Goal: Information Seeking & Learning: Learn about a topic

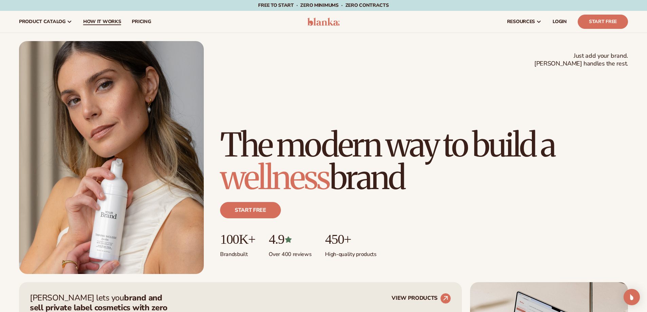
click at [99, 21] on span "How It Works" at bounding box center [102, 21] width 38 height 5
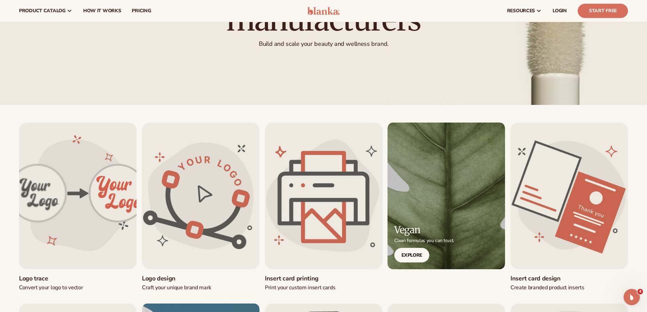
scroll to position [102, 0]
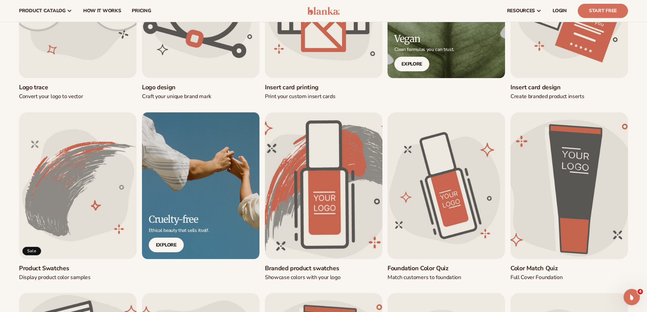
scroll to position [306, 0]
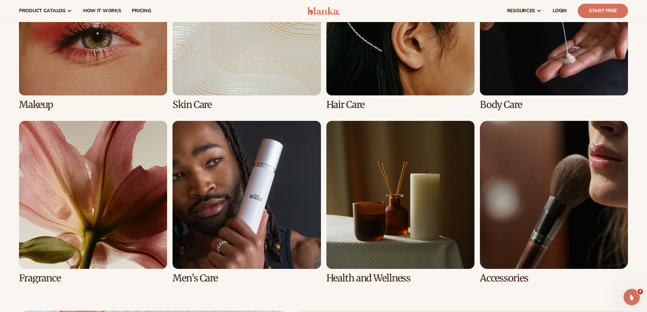
scroll to position [1359, 0]
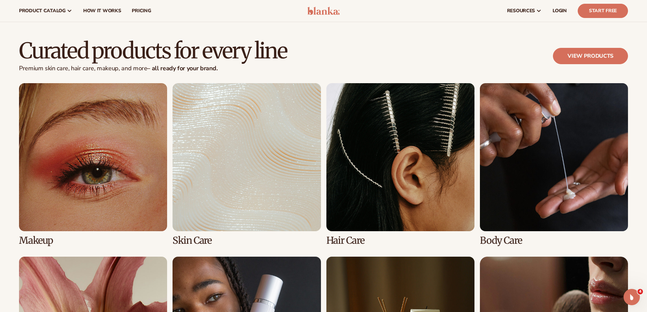
click at [84, 141] on link "1 / 8" at bounding box center [93, 164] width 148 height 163
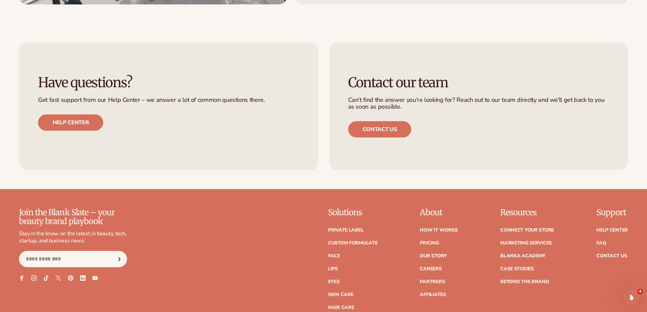
scroll to position [1223, 0]
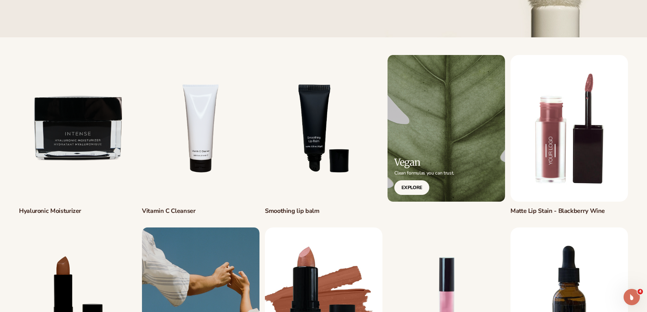
scroll to position [204, 0]
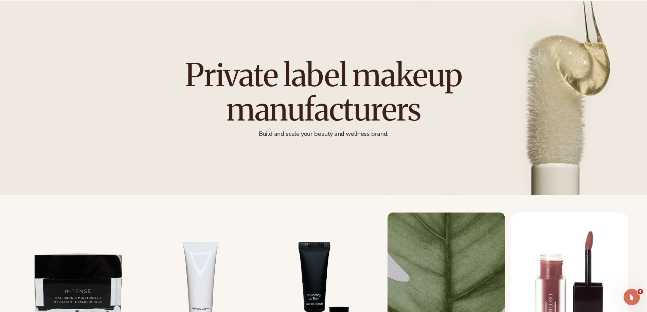
scroll to position [170, 0]
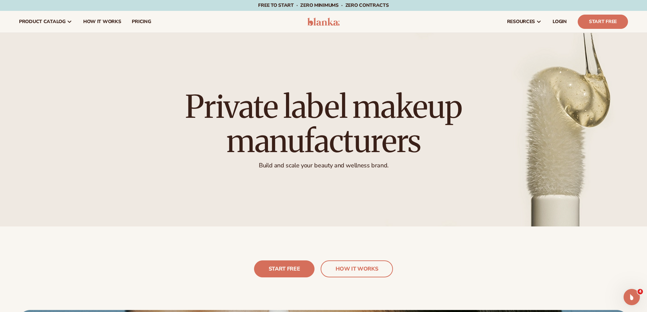
click at [316, 21] on img at bounding box center [323, 22] width 32 height 8
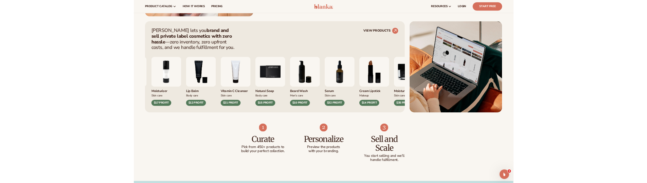
scroll to position [238, 0]
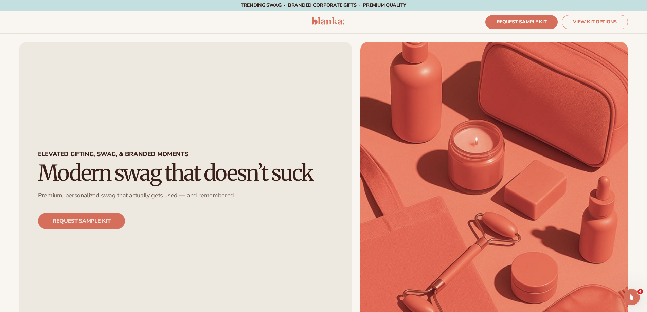
click at [327, 20] on img at bounding box center [328, 21] width 32 height 8
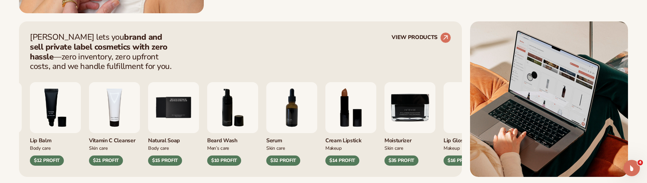
scroll to position [306, 0]
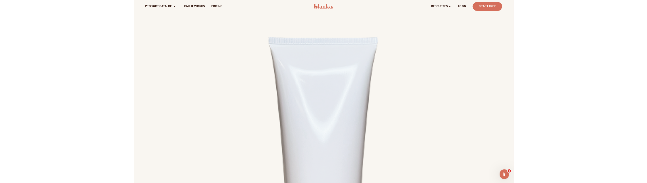
scroll to position [985, 0]
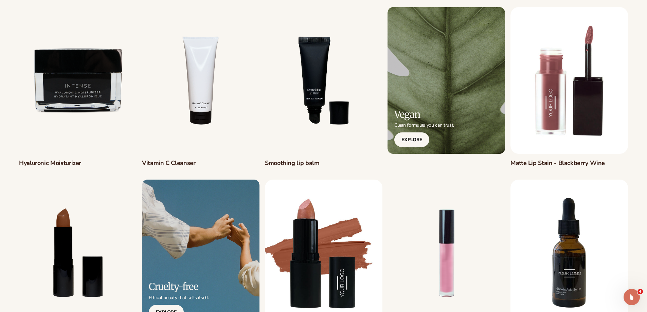
scroll to position [238, 0]
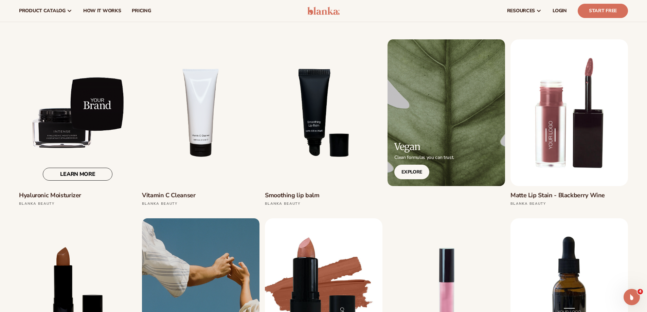
scroll to position [204, 0]
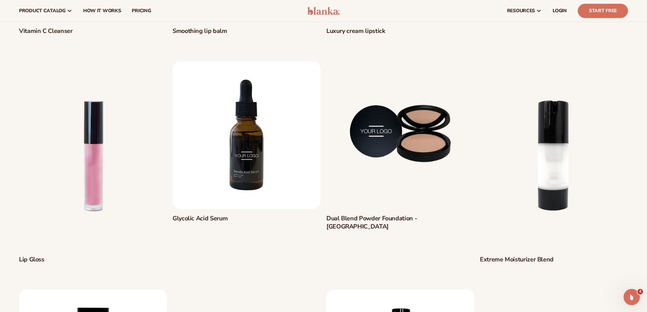
scroll to position [102, 0]
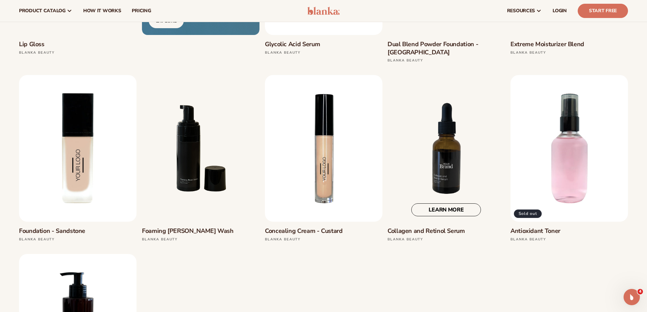
scroll to position [509, 0]
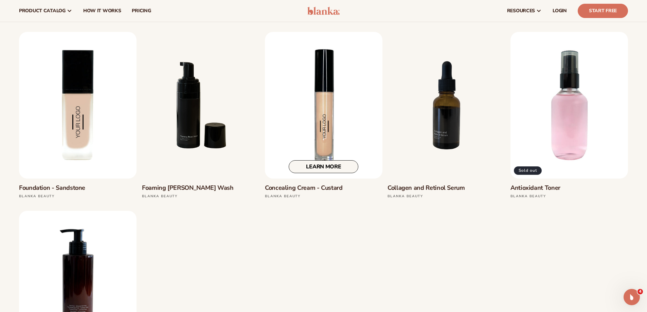
scroll to position [577, 0]
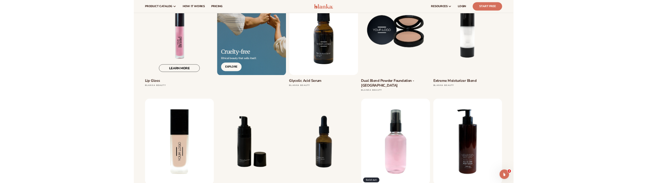
scroll to position [442, 0]
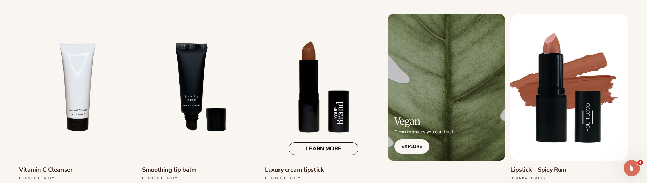
scroll to position [238, 0]
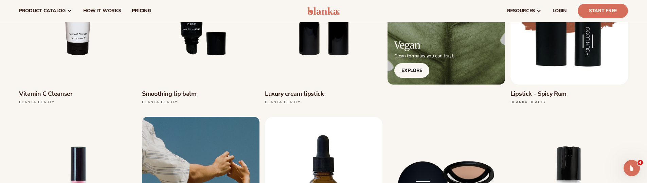
scroll to position [306, 0]
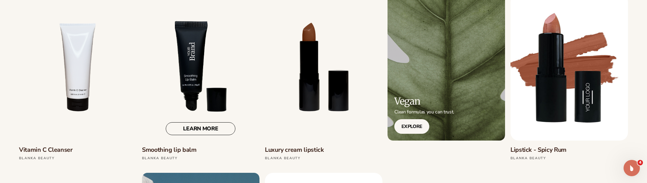
scroll to position [272, 0]
